Goal: Task Accomplishment & Management: Manage account settings

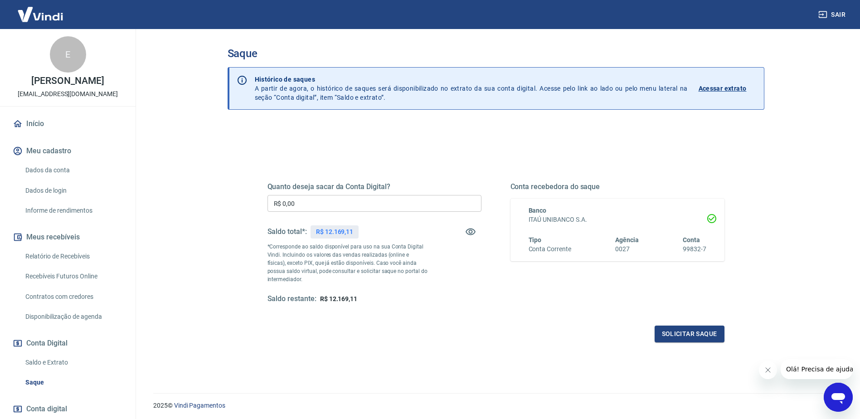
click at [343, 207] on input "R$ 0,00" at bounding box center [375, 203] width 214 height 17
type input "R$ 12.169,11"
click at [669, 335] on button "Solicitar saque" at bounding box center [690, 334] width 70 height 17
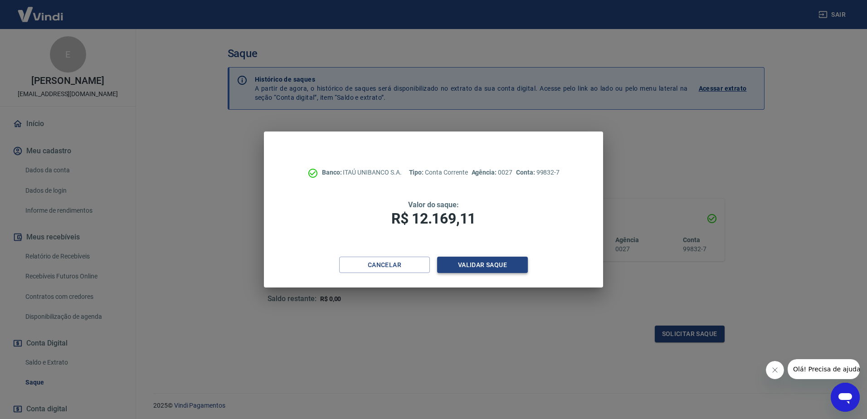
click at [461, 269] on button "Validar saque" at bounding box center [482, 265] width 91 height 17
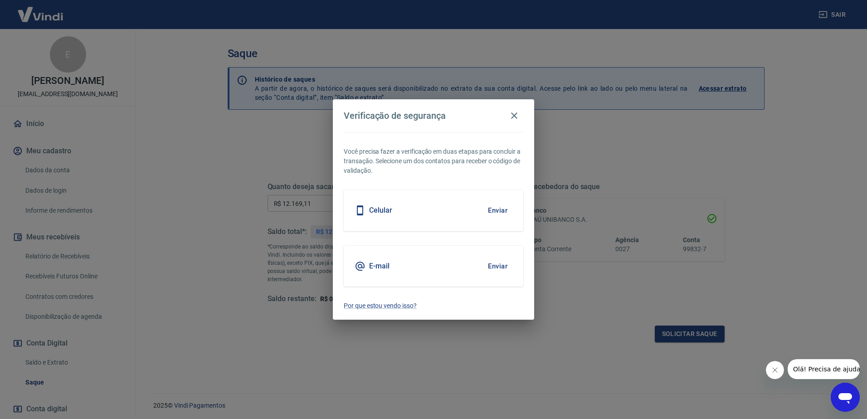
click at [491, 206] on button "Enviar" at bounding box center [497, 210] width 29 height 19
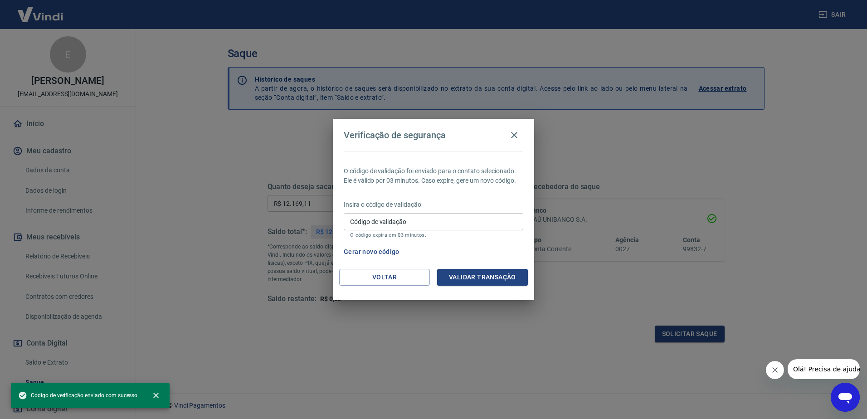
click at [443, 225] on input "Código de validação" at bounding box center [434, 221] width 180 height 17
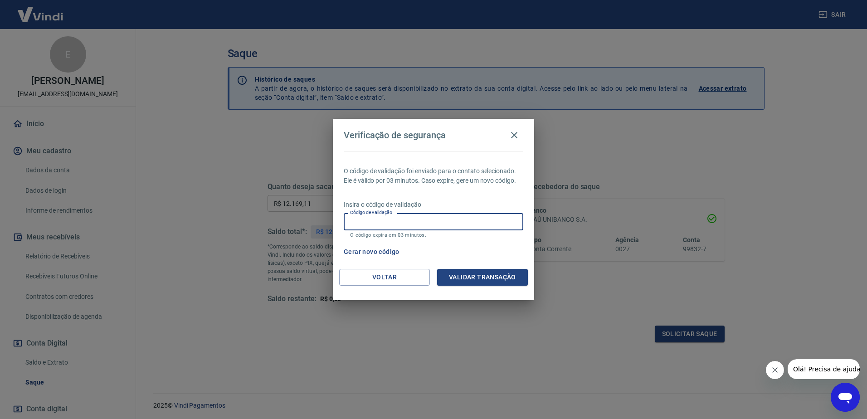
click at [436, 218] on input "Código de validação" at bounding box center [434, 221] width 180 height 17
type input "408103"
click at [475, 279] on button "Validar transação" at bounding box center [482, 277] width 91 height 17
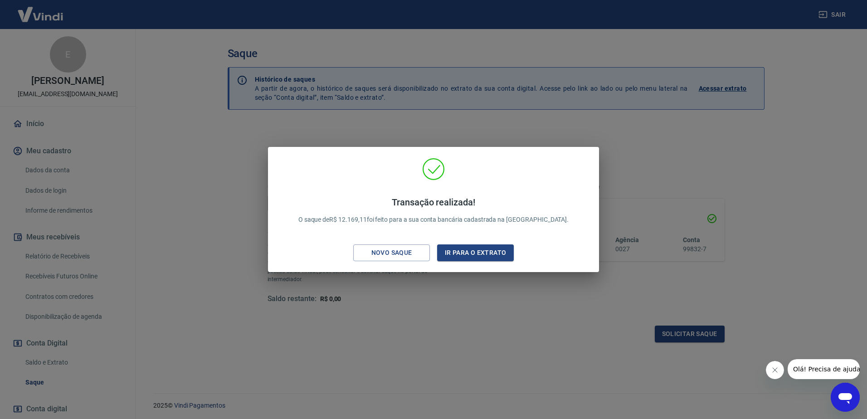
click at [494, 283] on div "Transação realizada! O saque de R$ 12.169,11 foi feito para a sua conta bancári…" at bounding box center [433, 209] width 867 height 419
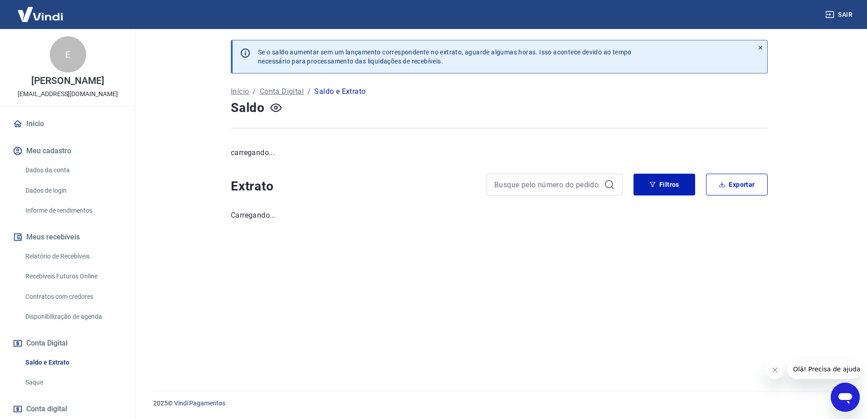
click at [40, 15] on img at bounding box center [40, 14] width 59 height 28
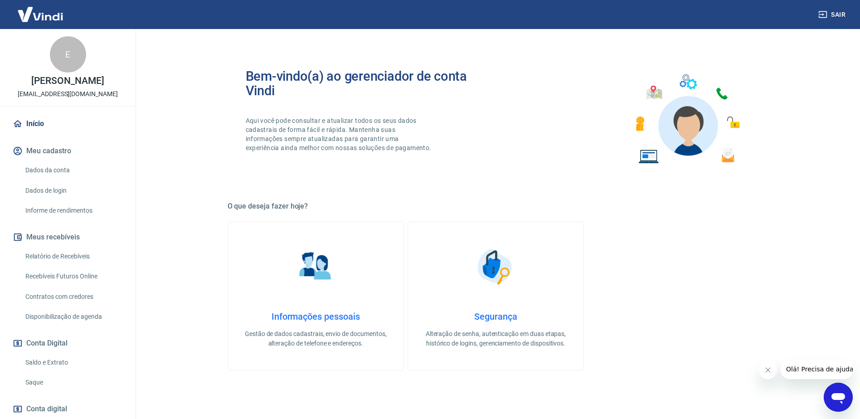
click at [40, 15] on img at bounding box center [40, 14] width 59 height 28
click at [44, 13] on img at bounding box center [40, 14] width 59 height 28
